Goal: Information Seeking & Learning: Understand process/instructions

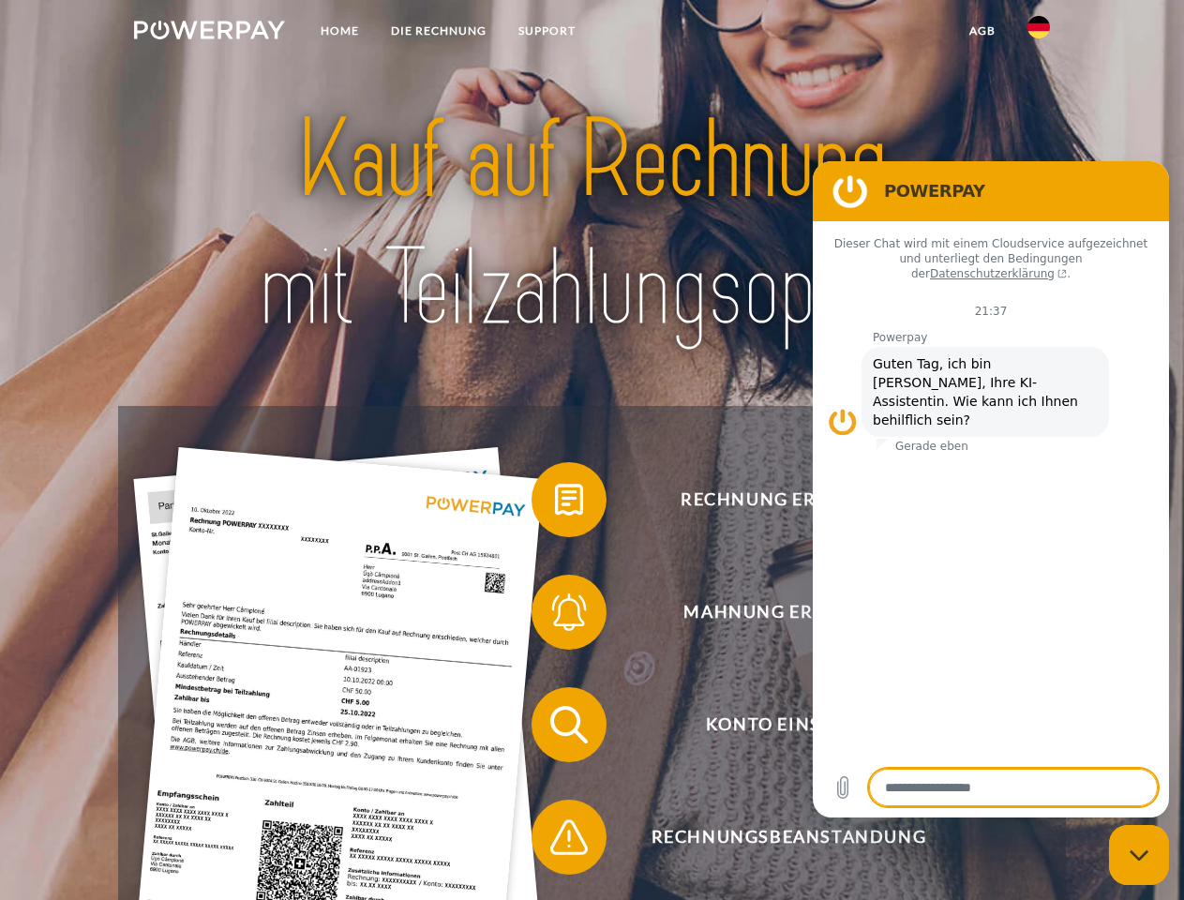
click at [209, 33] on img at bounding box center [209, 30] width 151 height 19
click at [1038, 33] on img at bounding box center [1038, 27] width 22 height 22
click at [981, 31] on link "agb" at bounding box center [982, 31] width 58 height 34
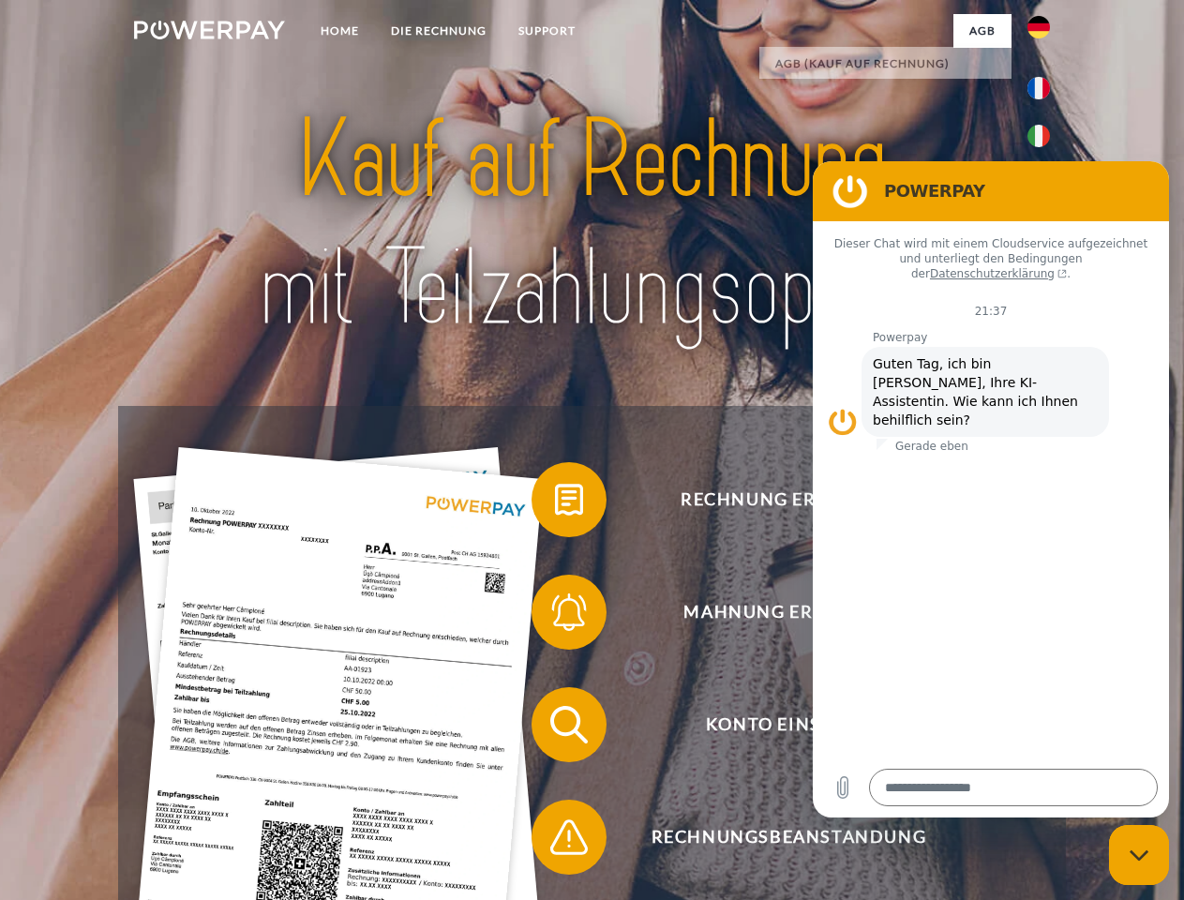
click at [555, 503] on span at bounding box center [541, 500] width 94 height 94
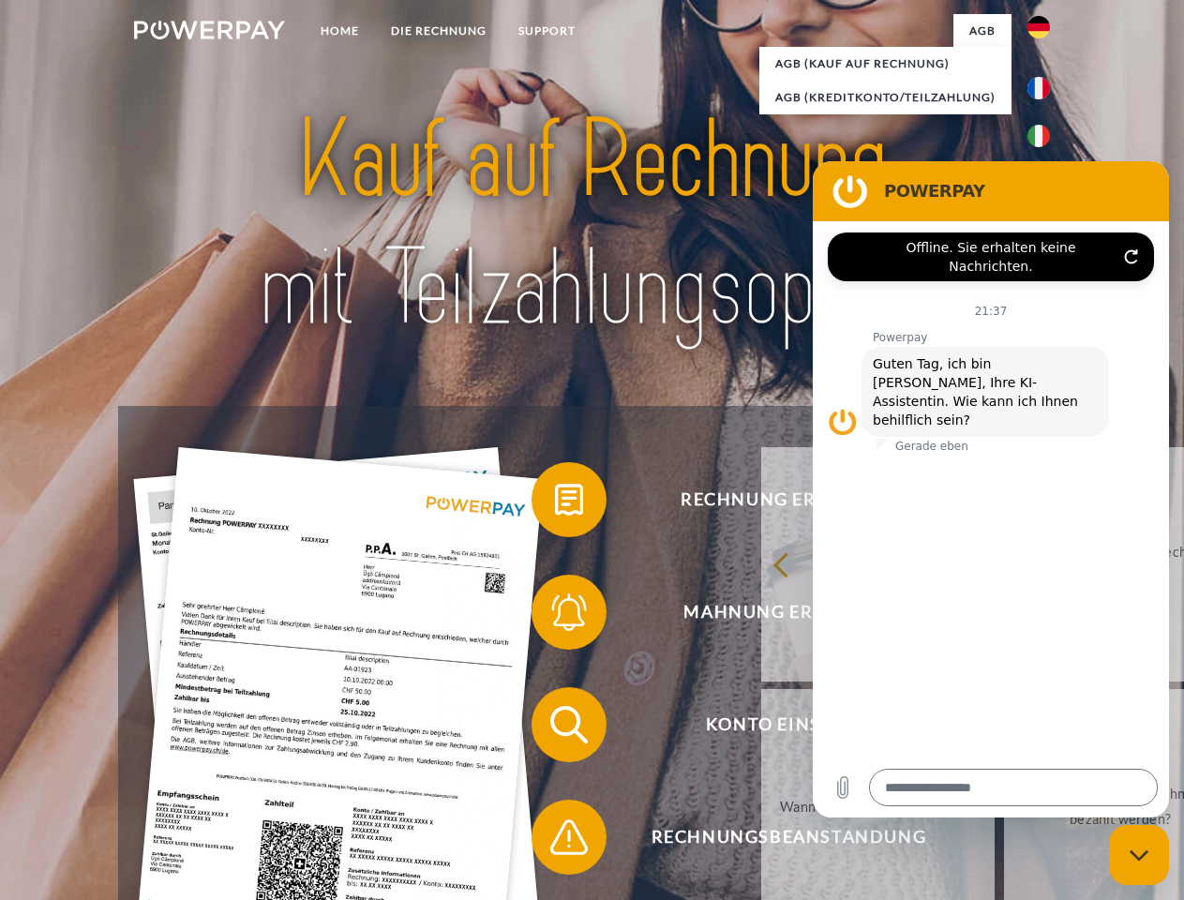
click at [555, 616] on span at bounding box center [541, 612] width 94 height 94
click at [1004, 728] on link "Bis wann muss die Rechnung bezahlt werden?" at bounding box center [1120, 806] width 233 height 234
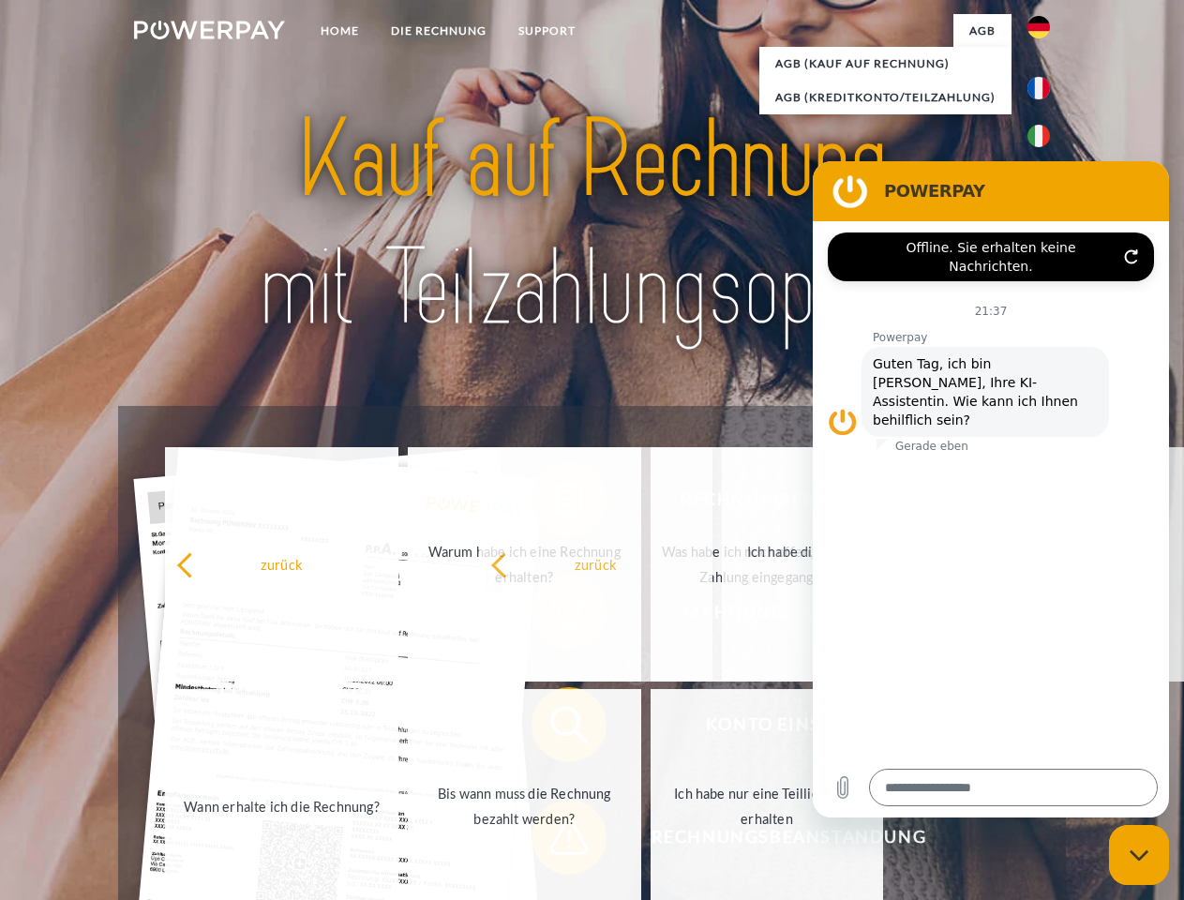
click at [555, 841] on span at bounding box center [541, 837] width 94 height 94
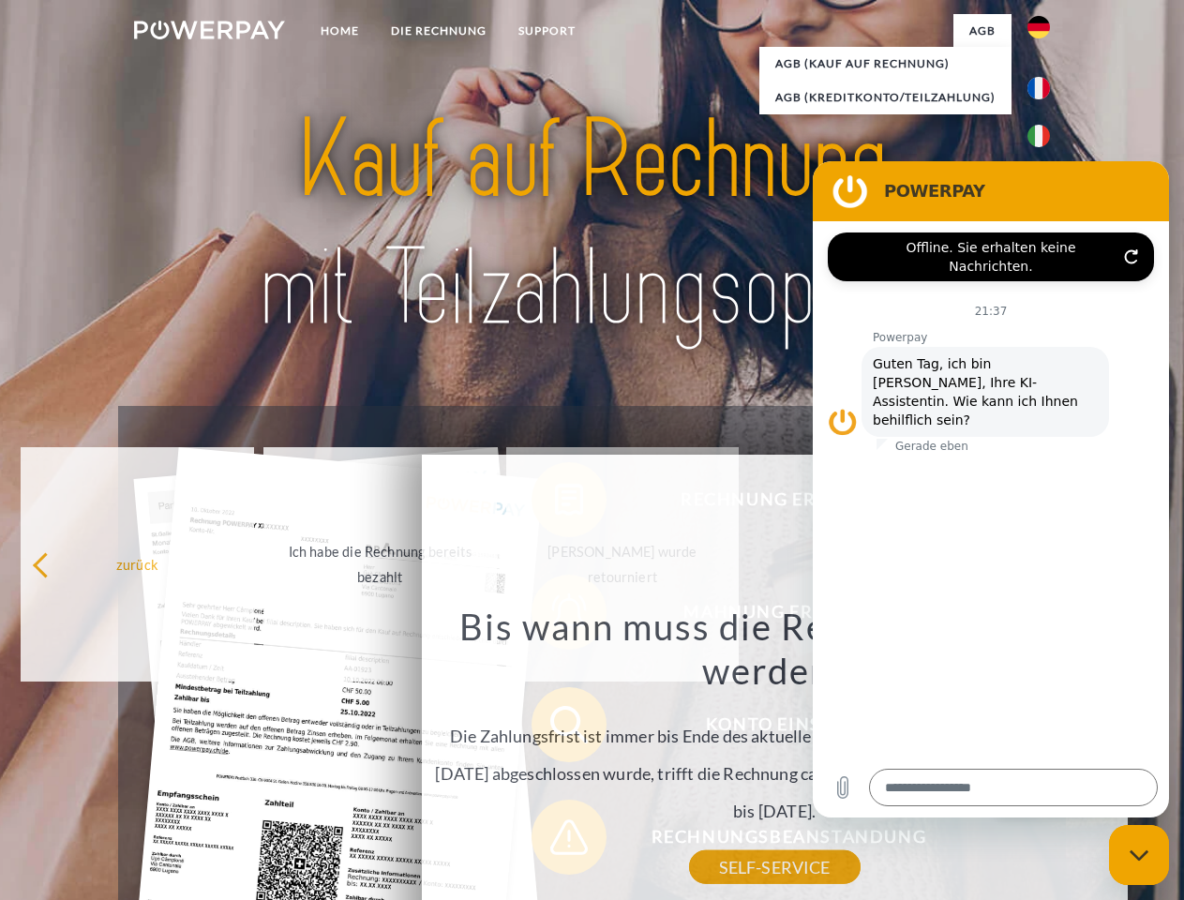
click at [1139, 855] on icon "Messaging-Fenster schließen" at bounding box center [1139, 855] width 20 height 12
type textarea "*"
